Goal: Information Seeking & Learning: Learn about a topic

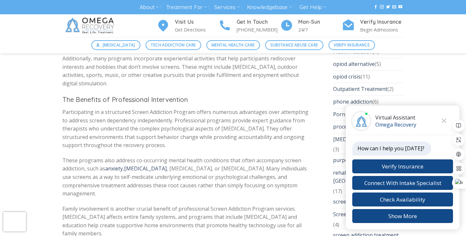
scroll to position [1640, 0]
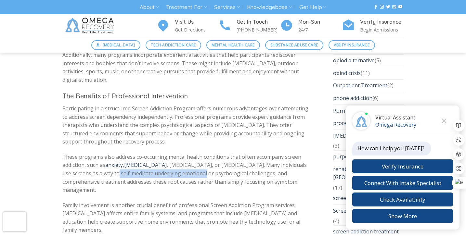
drag, startPoint x: 90, startPoint y: 142, endPoint x: 178, endPoint y: 142, distance: 87.1
click at [178, 162] on span ", [MEDICAL_DATA], or [MEDICAL_DATA]. Many individuals use screens as a way to s…" at bounding box center [184, 178] width 244 height 32
drag, startPoint x: 183, startPoint y: 142, endPoint x: 242, endPoint y: 140, distance: 59.5
click at [242, 162] on span ", [MEDICAL_DATA], or [MEDICAL_DATA]. Many individuals use screens as a way to s…" at bounding box center [184, 178] width 244 height 32
click at [90, 162] on span ", [MEDICAL_DATA], or [MEDICAL_DATA]. Many individuals use screens as a way to s…" at bounding box center [184, 178] width 244 height 32
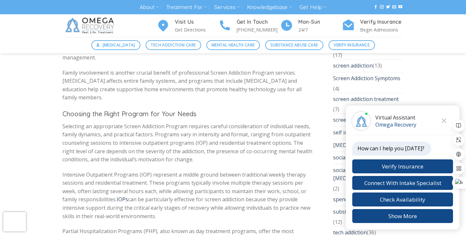
scroll to position [1745, 0]
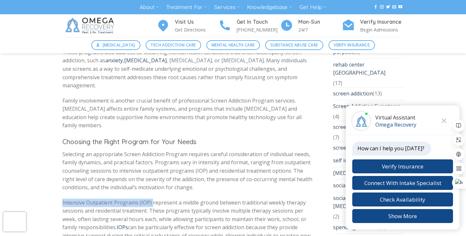
drag, startPoint x: 61, startPoint y: 153, endPoint x: 151, endPoint y: 152, distance: 89.4
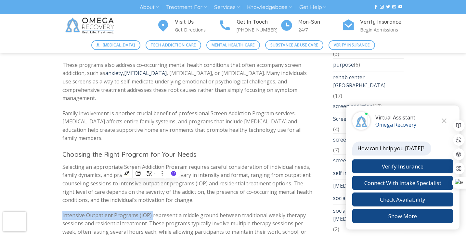
scroll to position [1731, 0]
click at [235, 164] on p "Selecting an appropriate Screen Addiction Program requires careful consideratio…" at bounding box center [187, 185] width 251 height 42
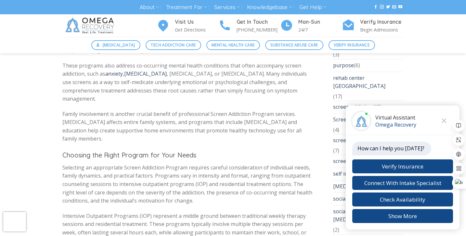
scroll to position [1735, 0]
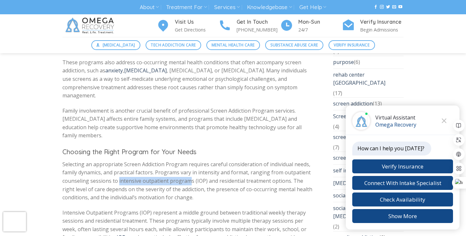
drag, startPoint x: 118, startPoint y: 131, endPoint x: 189, endPoint y: 131, distance: 70.9
click at [189, 161] on span "Selecting an appropriate Screen Addiction Program requires careful consideratio…" at bounding box center [187, 181] width 250 height 40
click at [218, 161] on p "Selecting an appropriate Screen Addiction Program requires careful consideratio…" at bounding box center [187, 182] width 251 height 42
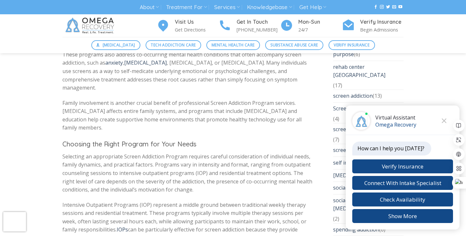
scroll to position [1743, 0]
drag, startPoint x: 67, startPoint y: 155, endPoint x: 151, endPoint y: 154, distance: 84.5
click at [151, 201] on span "Intensive Outpatient Programs (IOP) represent a middle ground between tradition…" at bounding box center [184, 217] width 244 height 32
click at [207, 201] on span "Intensive Outpatient Programs (IOP) represent a middle ground between tradition…" at bounding box center [184, 217] width 244 height 32
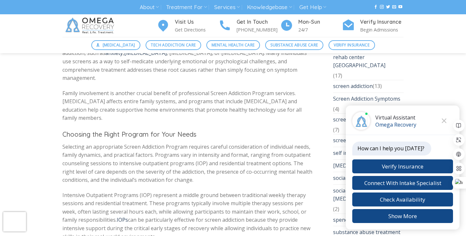
scroll to position [1752, 0]
drag, startPoint x: 91, startPoint y: 152, endPoint x: 146, endPoint y: 153, distance: 55.6
click at [146, 191] on span "Intensive Outpatient Programs (IOP) represent a middle ground between tradition…" at bounding box center [184, 207] width 244 height 32
click at [194, 191] on span "Intensive Outpatient Programs (IOP) represent a middle ground between tradition…" at bounding box center [184, 207] width 244 height 32
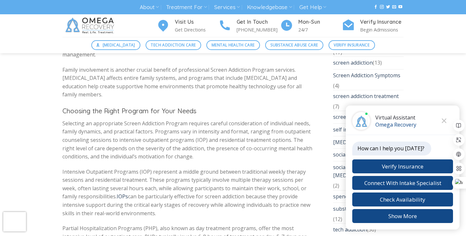
scroll to position [1776, 0]
drag, startPoint x: 73, startPoint y: 155, endPoint x: 99, endPoint y: 156, distance: 26.7
click at [99, 193] on span "can be particularly effective for screen addiction because they provide intensi…" at bounding box center [186, 205] width 248 height 24
click at [142, 193] on span "can be particularly effective for screen addiction because they provide intensi…" at bounding box center [186, 205] width 248 height 24
drag, startPoint x: 132, startPoint y: 157, endPoint x: 189, endPoint y: 158, distance: 56.9
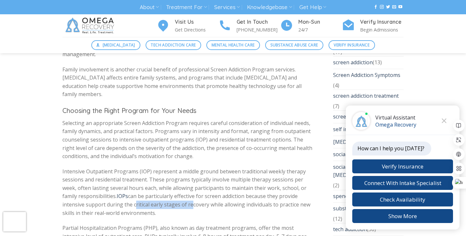
click at [189, 193] on span "can be particularly effective for screen addiction because they provide intensi…" at bounding box center [186, 205] width 248 height 24
click at [231, 193] on span "can be particularly effective for screen addiction because they provide intensi…" at bounding box center [186, 205] width 248 height 24
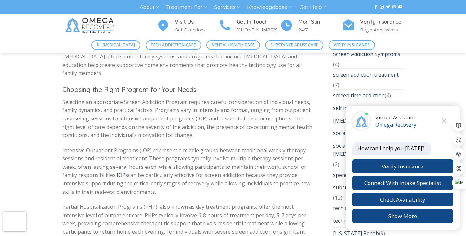
scroll to position [1801, 0]
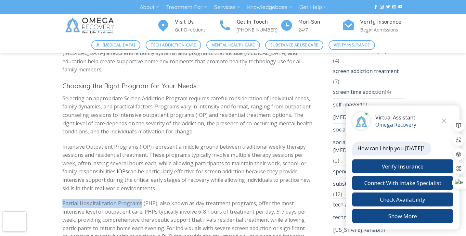
drag, startPoint x: 63, startPoint y: 153, endPoint x: 140, endPoint y: 151, distance: 76.8
click at [140, 200] on p "Partial Hospitalization Programs (PHP), also known as day treatment programs, o…" at bounding box center [187, 229] width 251 height 58
click at [181, 143] on p "Intensive Outpatient Programs (IOP) represent a middle ground between tradition…" at bounding box center [187, 168] width 251 height 50
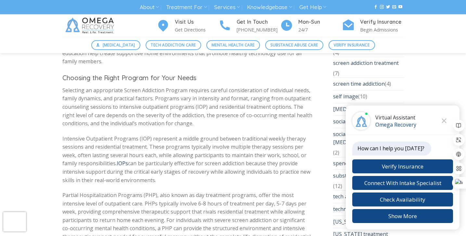
scroll to position [1810, 0]
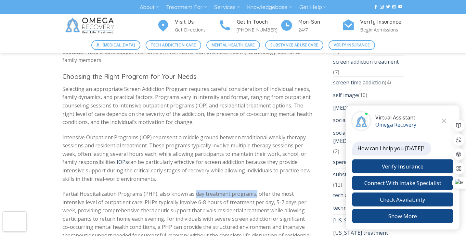
drag, startPoint x: 193, startPoint y: 144, endPoint x: 254, endPoint y: 143, distance: 60.5
click at [254, 191] on span "Partial Hospitalization Programs (PHP), also known as day treatment programs, o…" at bounding box center [186, 219] width 248 height 57
click at [153, 191] on span "Partial Hospitalization Programs (PHP), also known as day treatment programs, o…" at bounding box center [186, 219] width 248 height 57
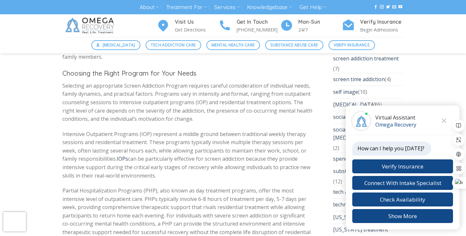
scroll to position [1817, 0]
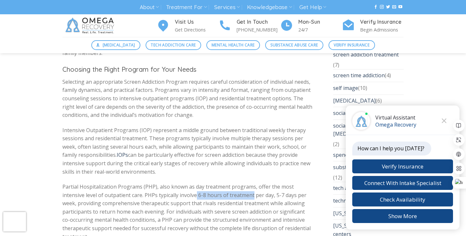
drag, startPoint x: 173, startPoint y: 147, endPoint x: 229, endPoint y: 145, distance: 55.3
click at [230, 183] on span "Partial Hospitalization Programs (PHP), also known as day treatment programs, o…" at bounding box center [186, 211] width 248 height 57
click at [149, 191] on p "Partial Hospitalization Programs (PHP), also known as day treatment programs, o…" at bounding box center [187, 212] width 251 height 58
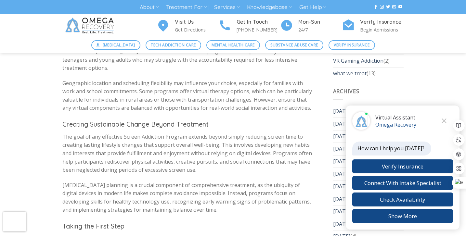
scroll to position [2087, 0]
